Goal: Check status: Check status

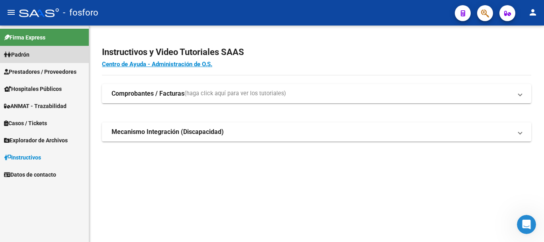
click at [25, 57] on span "Padrón" at bounding box center [16, 54] width 25 height 9
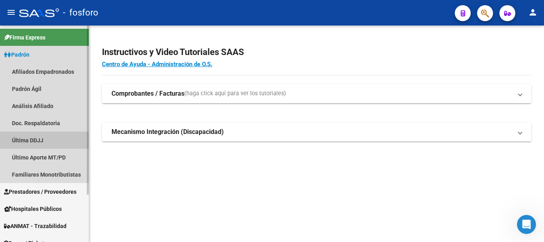
click at [37, 139] on link "Última DDJJ" at bounding box center [44, 139] width 89 height 17
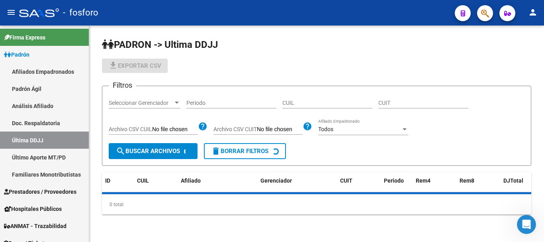
drag, startPoint x: 225, startPoint y: 103, endPoint x: 305, endPoint y: 102, distance: 80.5
click at [225, 103] on input "Periodo" at bounding box center [231, 103] width 90 height 7
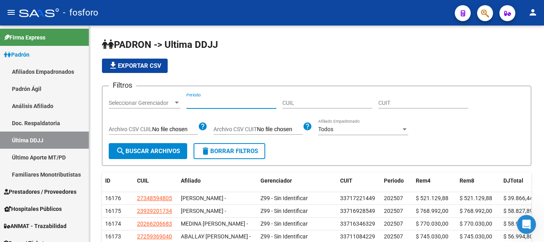
click at [305, 102] on input "CUIL" at bounding box center [327, 103] width 90 height 7
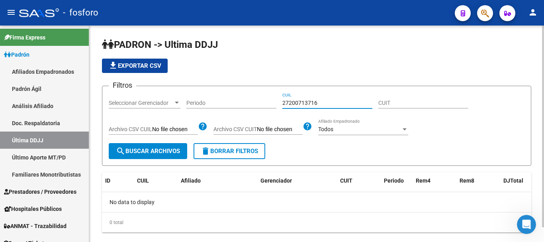
drag, startPoint x: 308, startPoint y: 104, endPoint x: 266, endPoint y: 106, distance: 41.5
click at [266, 106] on div "Filtros Seleccionar Gerenciador Seleccionar Gerenciador Periodo 27200713716 CUI…" at bounding box center [317, 117] width 416 height 51
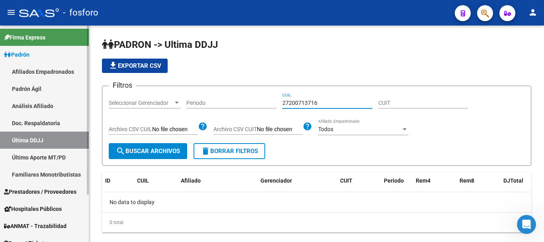
type input "27200713716"
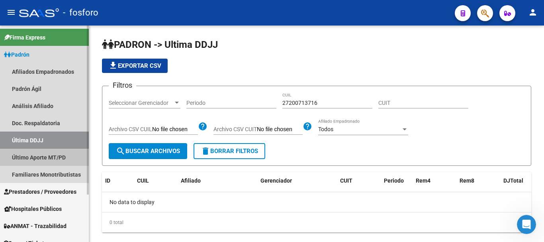
click at [47, 157] on link "Último Aporte MT/PD" at bounding box center [44, 157] width 89 height 17
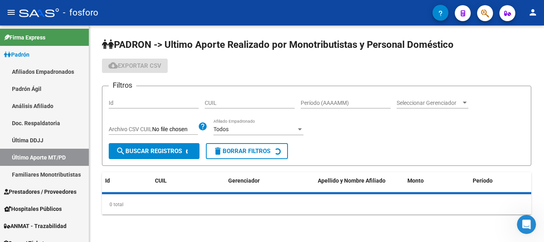
click at [250, 106] on div "CUIL" at bounding box center [250, 100] width 90 height 16
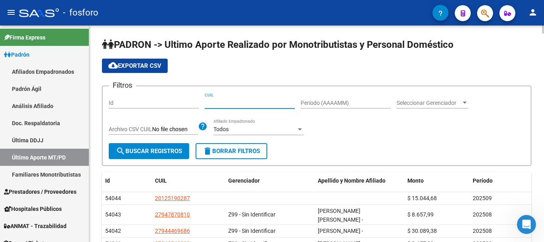
paste input "27-20071371-6"
type input "27-20071371-6"
click at [172, 145] on button "search Buscar Registros" at bounding box center [149, 151] width 80 height 16
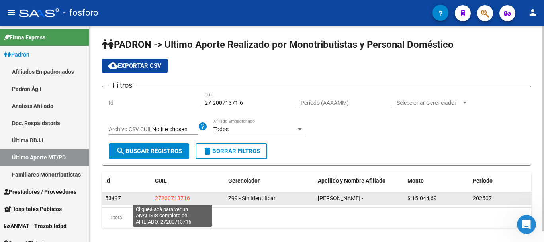
click at [172, 196] on span "27200713716" at bounding box center [172, 198] width 35 height 6
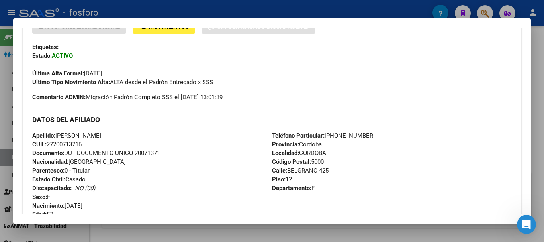
scroll to position [65, 0]
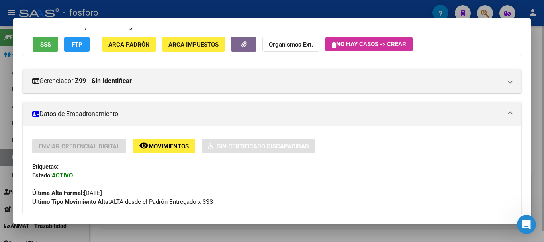
click at [540, 145] on div at bounding box center [272, 121] width 544 height 242
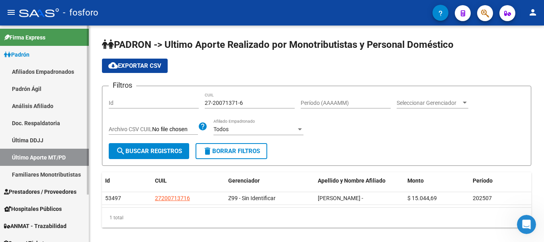
click at [33, 143] on link "Última DDJJ" at bounding box center [44, 139] width 89 height 17
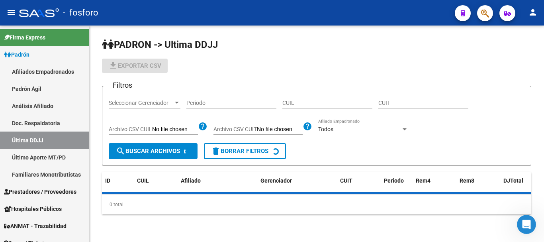
click at [293, 103] on input "CUIL" at bounding box center [327, 103] width 90 height 7
paste input "23299543749"
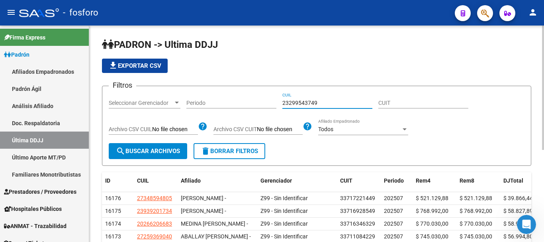
click at [148, 140] on div "Filtros Seleccionar Gerenciador Seleccionar Gerenciador Periodo 23299543749 CUI…" at bounding box center [317, 117] width 416 height 51
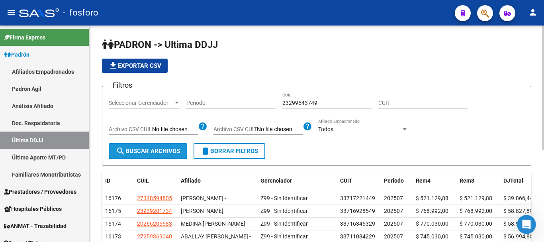
click at [145, 150] on span "search Buscar Archivos" at bounding box center [148, 150] width 64 height 7
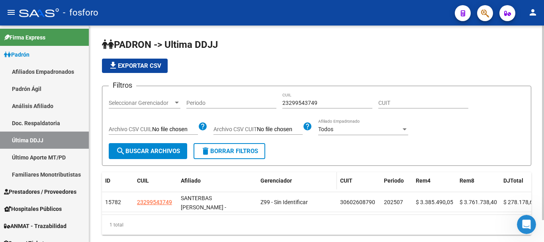
scroll to position [24, 0]
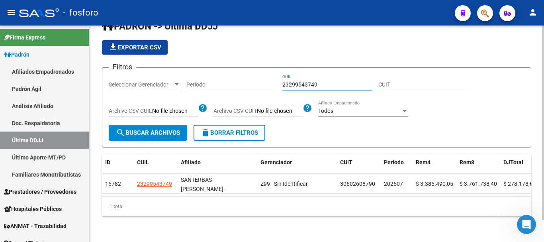
drag, startPoint x: 310, startPoint y: 78, endPoint x: 274, endPoint y: 79, distance: 35.9
click at [269, 79] on div "Filtros Seleccionar Gerenciador Seleccionar Gerenciador Periodo 23299543749 CUI…" at bounding box center [317, 99] width 416 height 51
paste input "4305110392"
click at [153, 129] on span "search Buscar Archivos" at bounding box center [148, 132] width 64 height 7
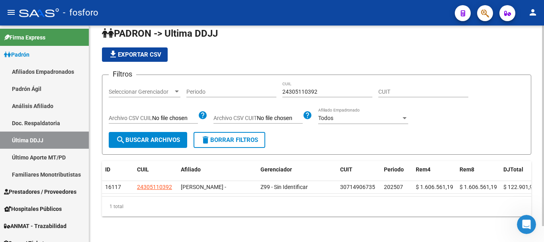
scroll to position [0, 0]
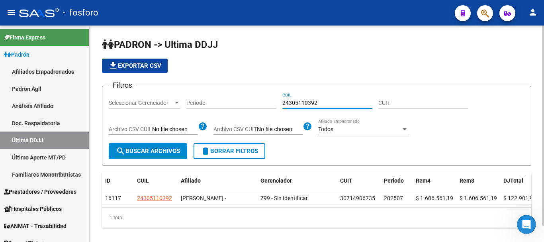
drag, startPoint x: 315, startPoint y: 102, endPoint x: 266, endPoint y: 102, distance: 48.6
click at [266, 102] on div "Filtros Seleccionar Gerenciador Seleccionar Gerenciador Periodo 24305110392 CUI…" at bounding box center [317, 117] width 416 height 51
type input "27341006789"
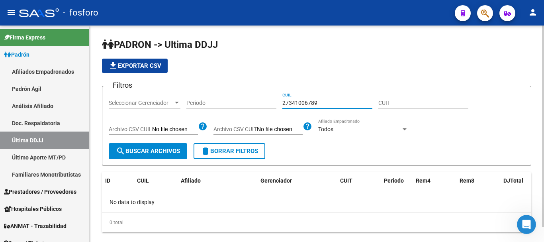
drag, startPoint x: 326, startPoint y: 101, endPoint x: 269, endPoint y: 100, distance: 57.4
click at [268, 101] on div "Filtros Seleccionar Gerenciador Seleccionar Gerenciador Periodo 27341006789 CUI…" at bounding box center [317, 117] width 416 height 51
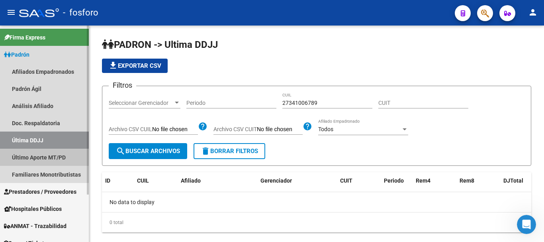
click at [39, 155] on link "Último Aporte MT/PD" at bounding box center [44, 157] width 89 height 17
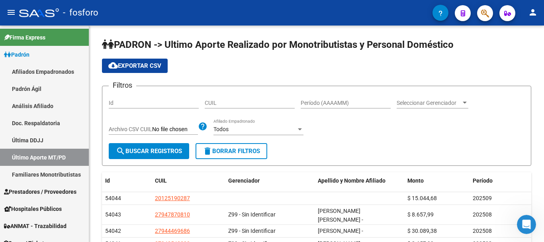
click at [274, 102] on input "CUIL" at bounding box center [250, 103] width 90 height 7
paste input "27-34100678-9"
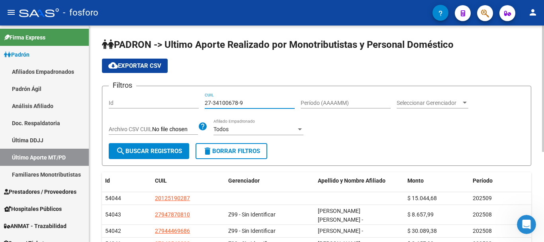
type input "27-34100678-9"
click at [131, 153] on span "search Buscar Registros" at bounding box center [149, 150] width 66 height 7
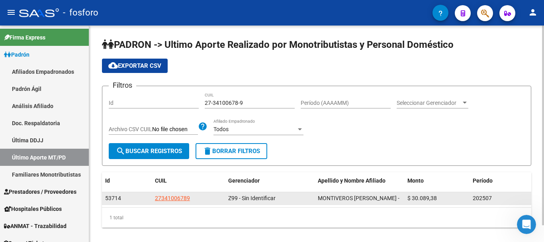
click at [163, 203] on app-link-go-to "27341006789" at bounding box center [172, 198] width 35 height 9
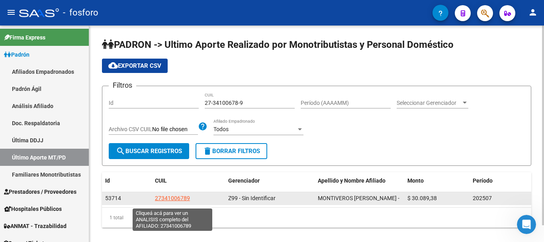
click at [166, 200] on span "27341006789" at bounding box center [172, 198] width 35 height 6
type textarea "27341006789"
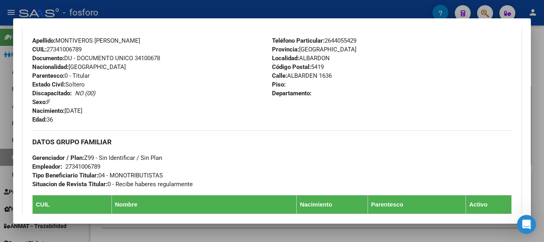
scroll to position [319, 0]
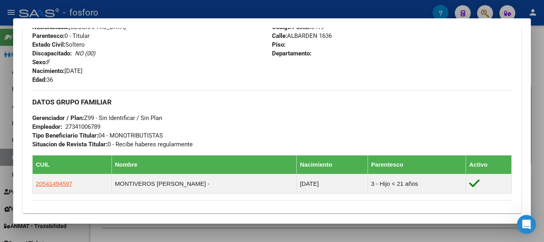
drag, startPoint x: 541, startPoint y: 112, endPoint x: 524, endPoint y: 100, distance: 21.0
click at [541, 112] on div at bounding box center [272, 121] width 544 height 242
